Goal: Task Accomplishment & Management: Use online tool/utility

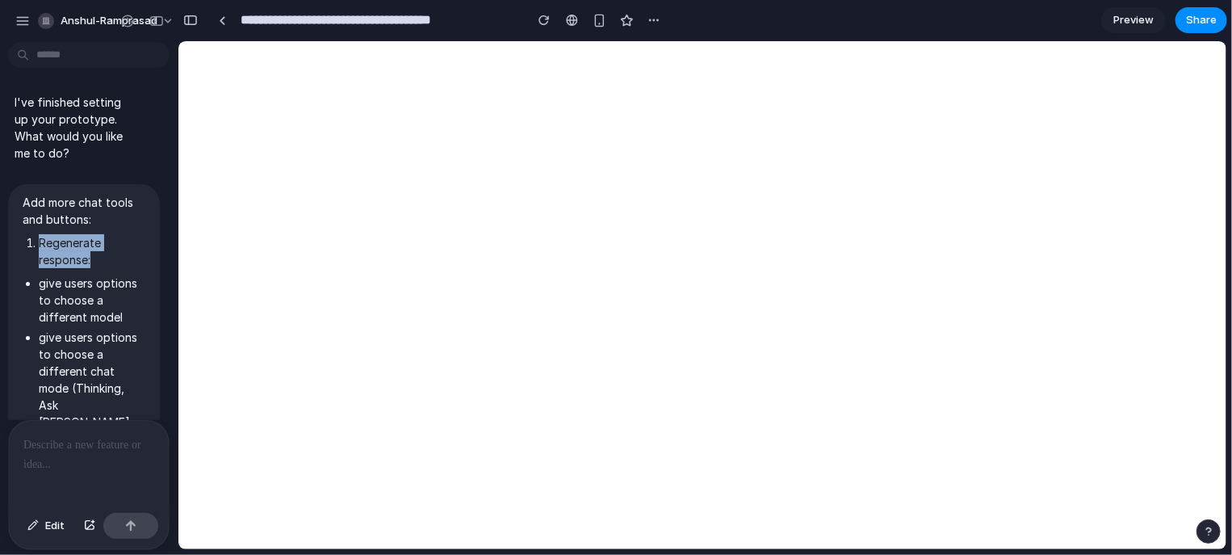
drag, startPoint x: 36, startPoint y: 240, endPoint x: 112, endPoint y: 262, distance: 79.7
click at [112, 262] on li "Regenerate response:" at bounding box center [92, 251] width 107 height 34
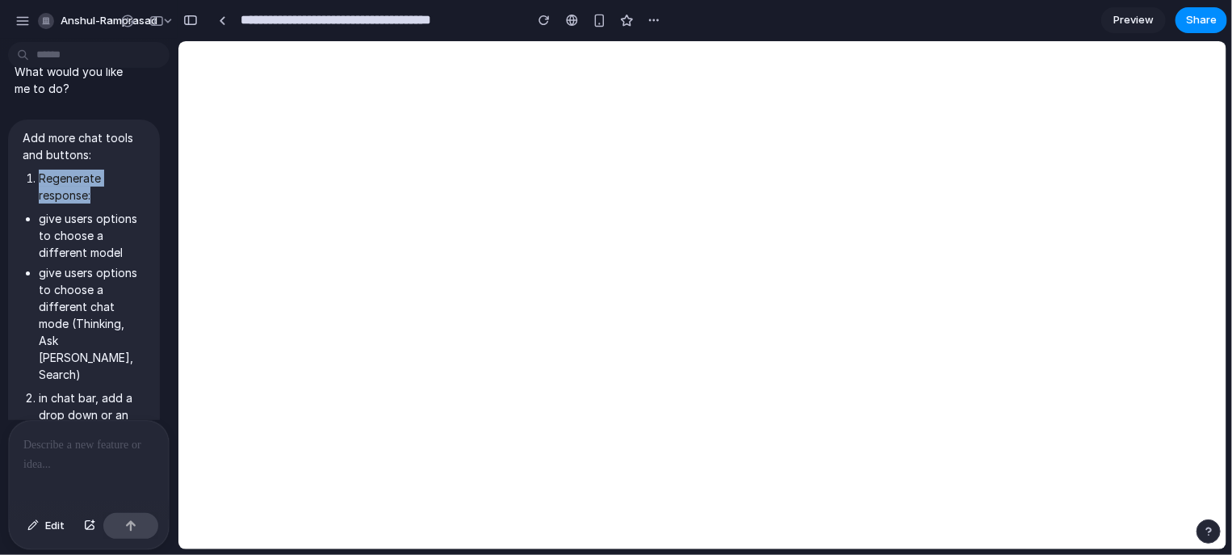
scroll to position [161, 0]
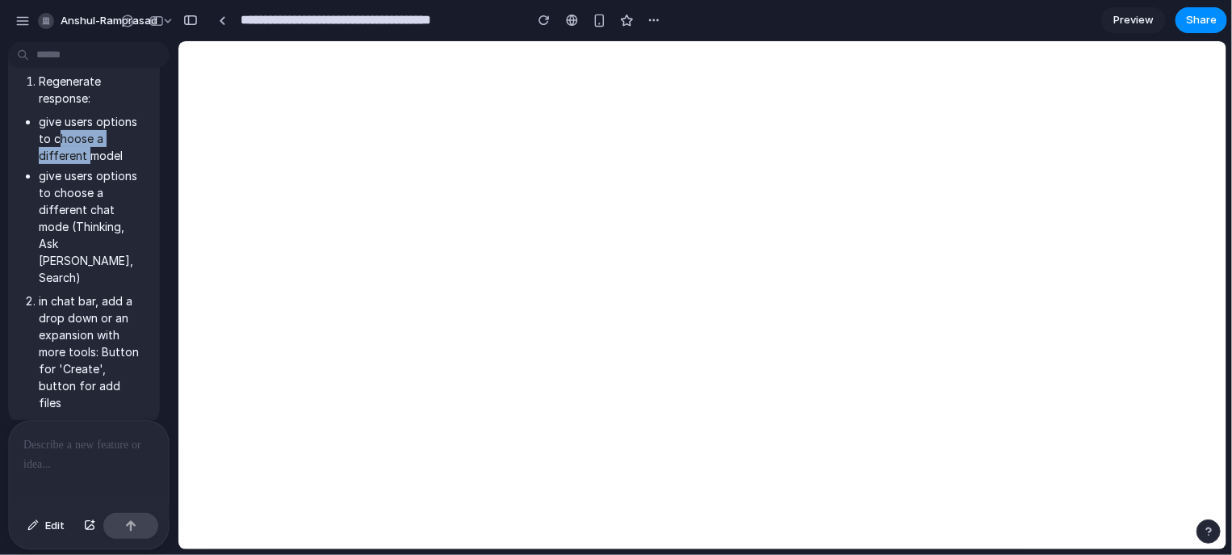
drag, startPoint x: 57, startPoint y: 137, endPoint x: 92, endPoint y: 149, distance: 36.5
click at [92, 149] on li "give users options to choose a different model" at bounding box center [92, 138] width 107 height 51
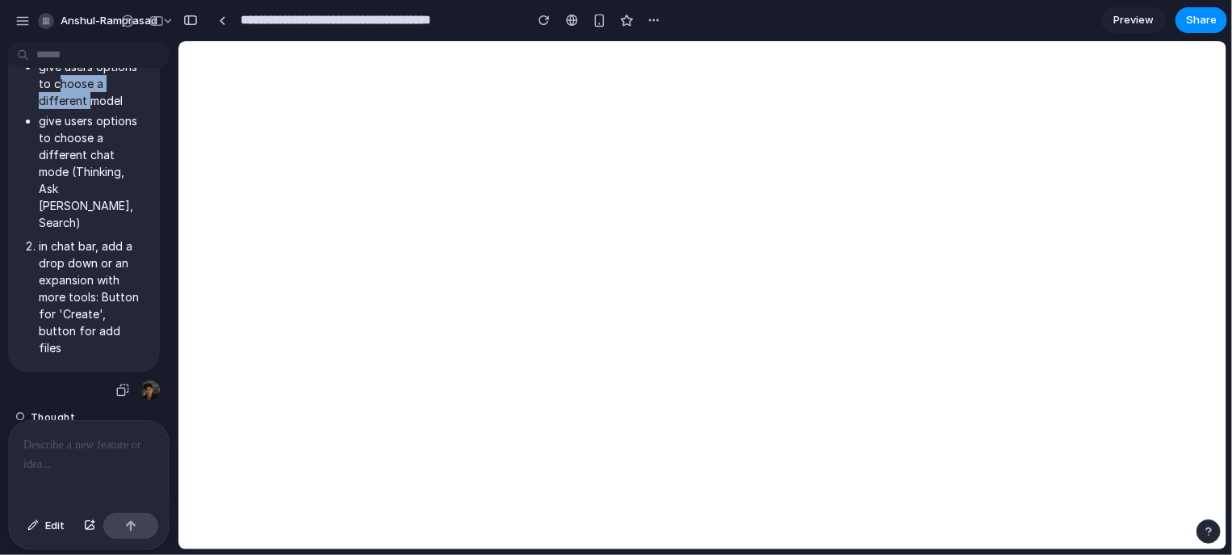
scroll to position [242, 0]
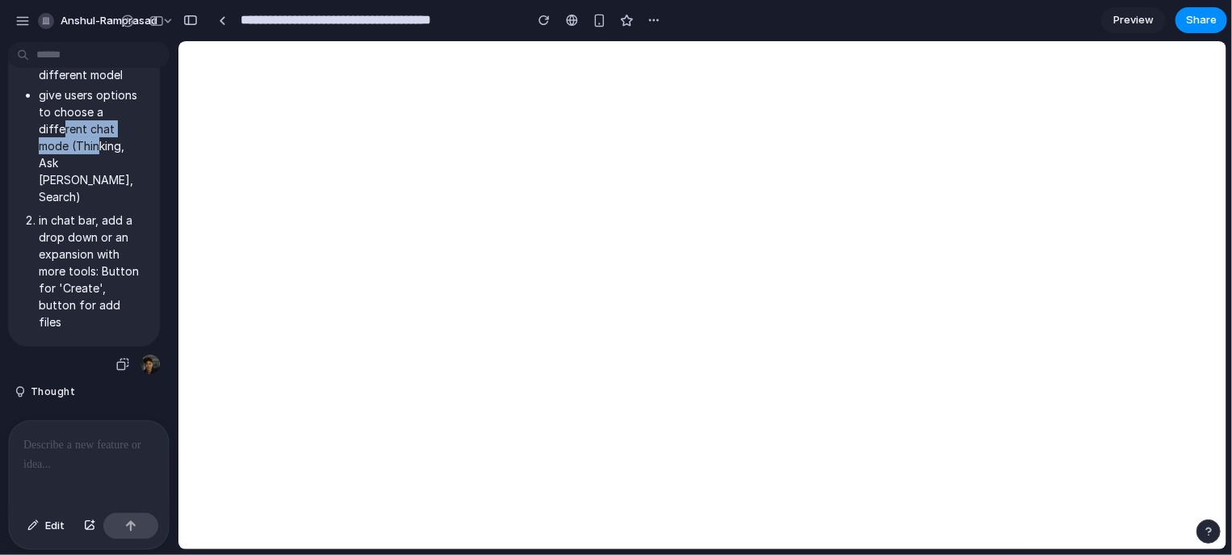
drag, startPoint x: 61, startPoint y: 120, endPoint x: 98, endPoint y: 145, distance: 43.7
click at [98, 145] on li "give users options to choose a different chat mode (Thinking, Ask [PERSON_NAME]…" at bounding box center [92, 145] width 107 height 119
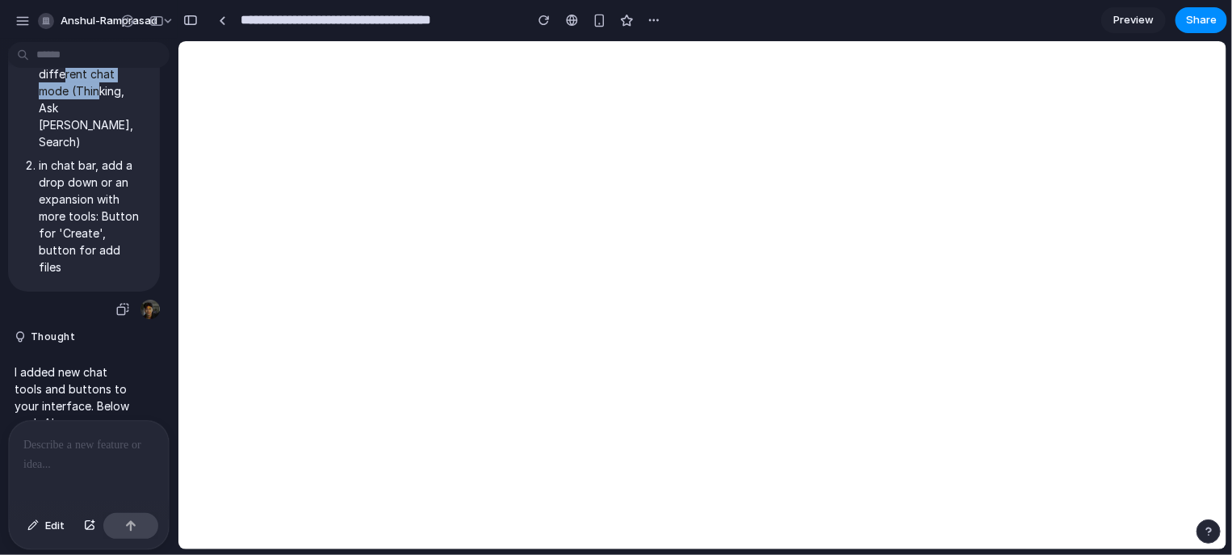
scroll to position [323, 0]
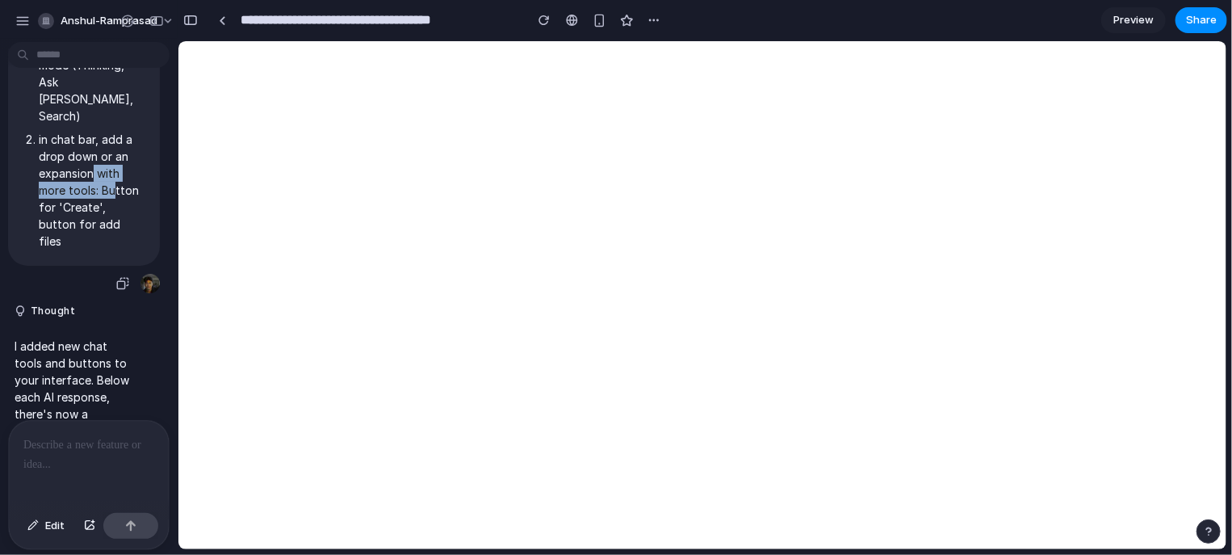
drag, startPoint x: 93, startPoint y: 137, endPoint x: 148, endPoint y: 193, distance: 78.2
click at [115, 163] on li "in chat bar, add a drop down or an expansion with more tools: Button for 'Creat…" at bounding box center [92, 190] width 107 height 119
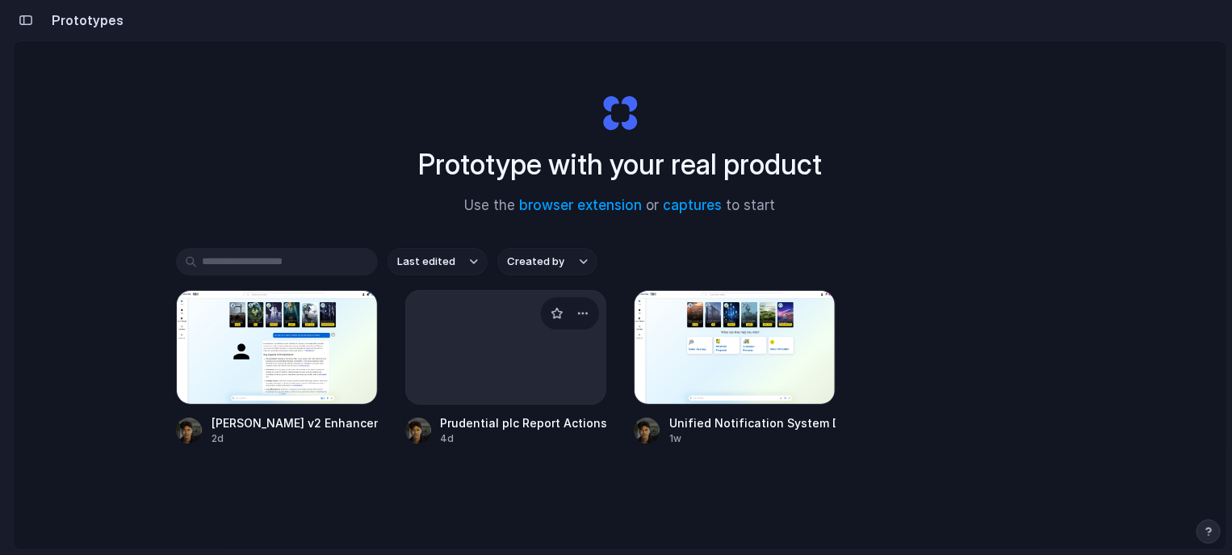
scroll to position [85, 0]
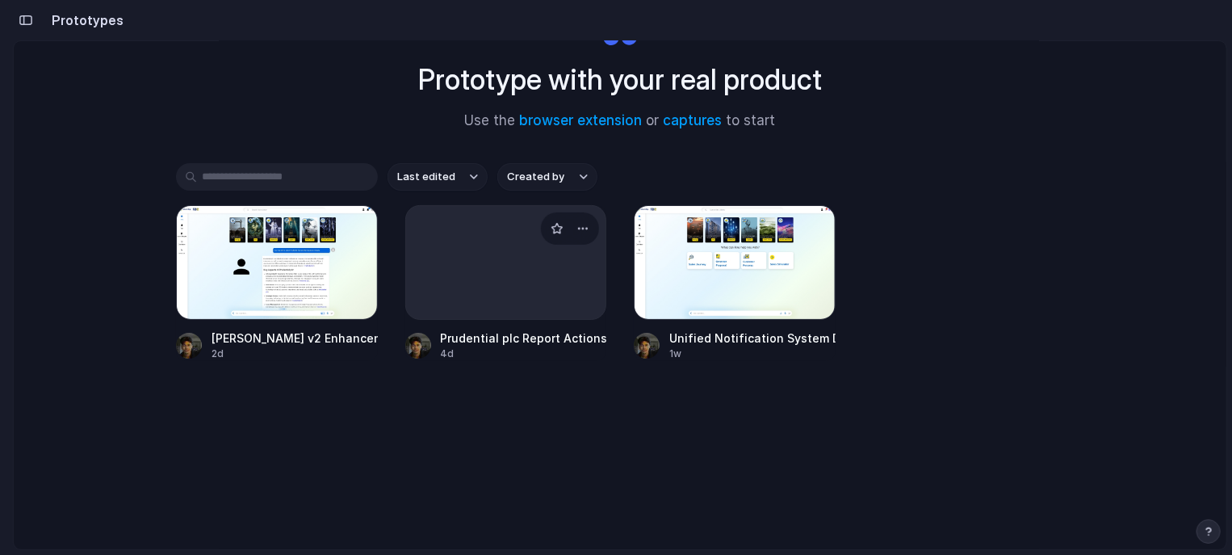
click at [493, 293] on div at bounding box center [506, 262] width 202 height 115
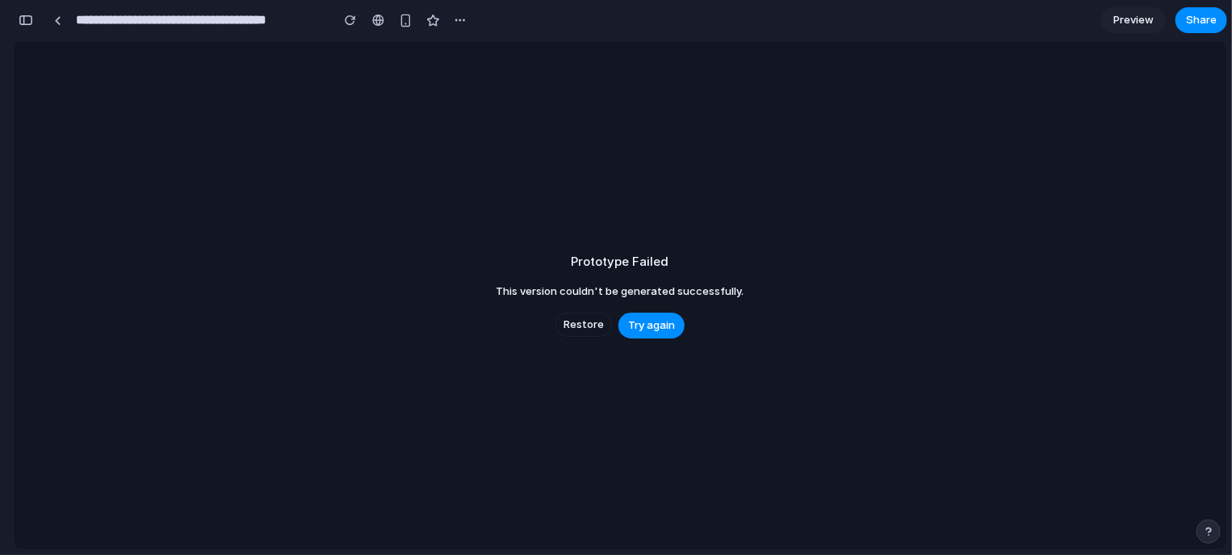
scroll to position [5258, 0]
click at [592, 325] on span "Restore" at bounding box center [584, 325] width 40 height 16
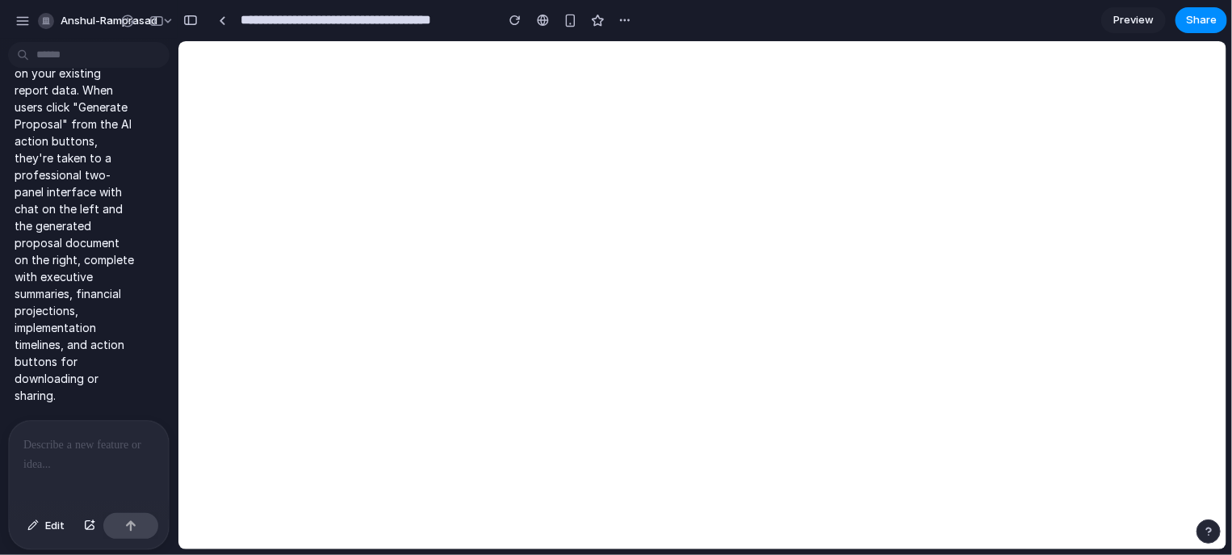
scroll to position [0, 0]
